Goal: Information Seeking & Learning: Learn about a topic

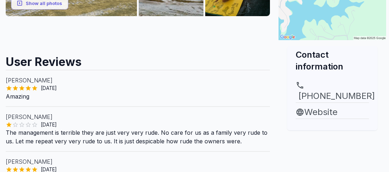
scroll to position [75, 0]
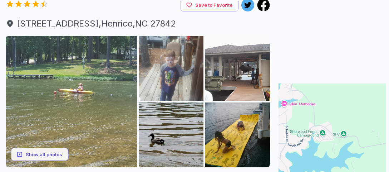
click at [73, 77] on img at bounding box center [71, 101] width 131 height 131
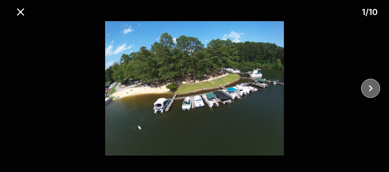
click at [368, 90] on icon "close" at bounding box center [371, 88] width 13 height 13
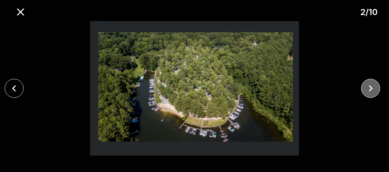
click at [368, 91] on icon "close" at bounding box center [371, 88] width 13 height 13
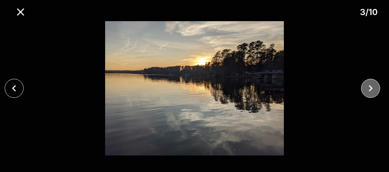
click at [369, 91] on icon "close" at bounding box center [371, 88] width 13 height 13
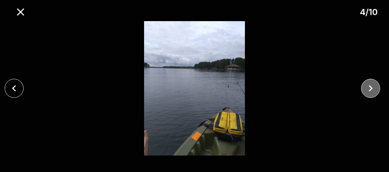
click at [369, 91] on icon "close" at bounding box center [371, 88] width 13 height 13
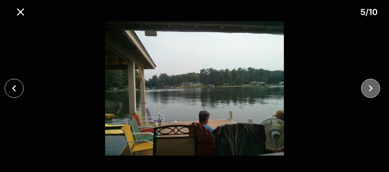
click at [369, 91] on icon "close" at bounding box center [371, 88] width 13 height 13
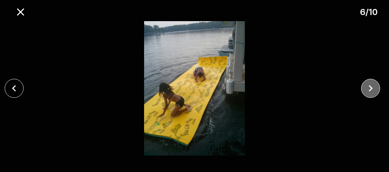
click at [369, 93] on icon "close" at bounding box center [371, 88] width 13 height 13
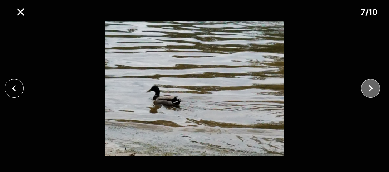
click at [371, 94] on icon "close" at bounding box center [371, 88] width 13 height 13
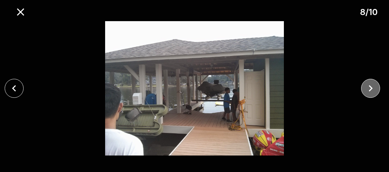
click at [371, 95] on button "close" at bounding box center [370, 88] width 19 height 19
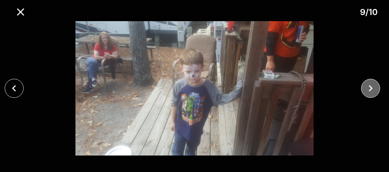
click at [371, 95] on button "close" at bounding box center [370, 88] width 19 height 19
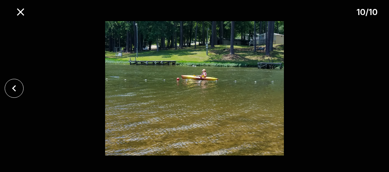
click at [372, 95] on div at bounding box center [194, 88] width 389 height 134
click at [14, 94] on icon "close" at bounding box center [14, 88] width 13 height 13
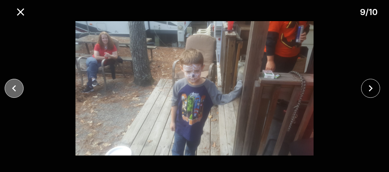
click at [14, 94] on icon "close" at bounding box center [14, 88] width 13 height 13
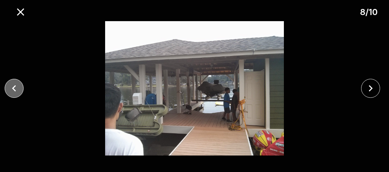
click at [15, 96] on button "close" at bounding box center [14, 88] width 19 height 19
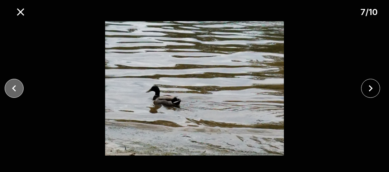
click at [16, 97] on button "close" at bounding box center [14, 88] width 19 height 19
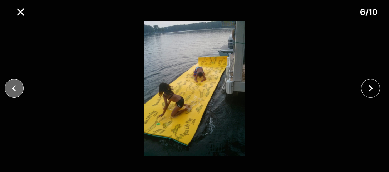
click at [16, 97] on button "close" at bounding box center [14, 88] width 19 height 19
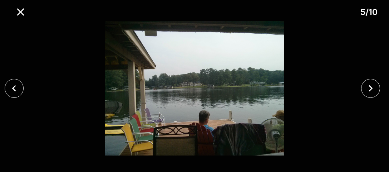
click at [17, 98] on div at bounding box center [194, 88] width 389 height 134
click at [12, 96] on button "close" at bounding box center [14, 88] width 19 height 19
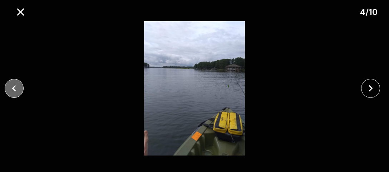
click at [11, 94] on icon "close" at bounding box center [14, 88] width 13 height 13
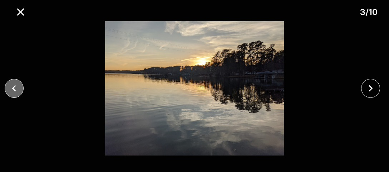
click at [11, 94] on icon "close" at bounding box center [14, 88] width 13 height 13
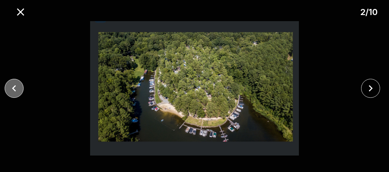
click at [11, 94] on icon "close" at bounding box center [14, 88] width 13 height 13
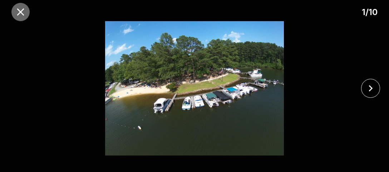
click at [24, 16] on icon "close" at bounding box center [20, 12] width 13 height 13
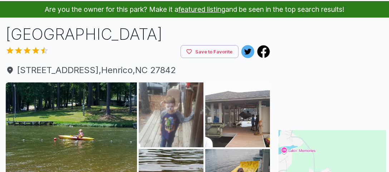
scroll to position [0, 0]
